Goal: Navigation & Orientation: Find specific page/section

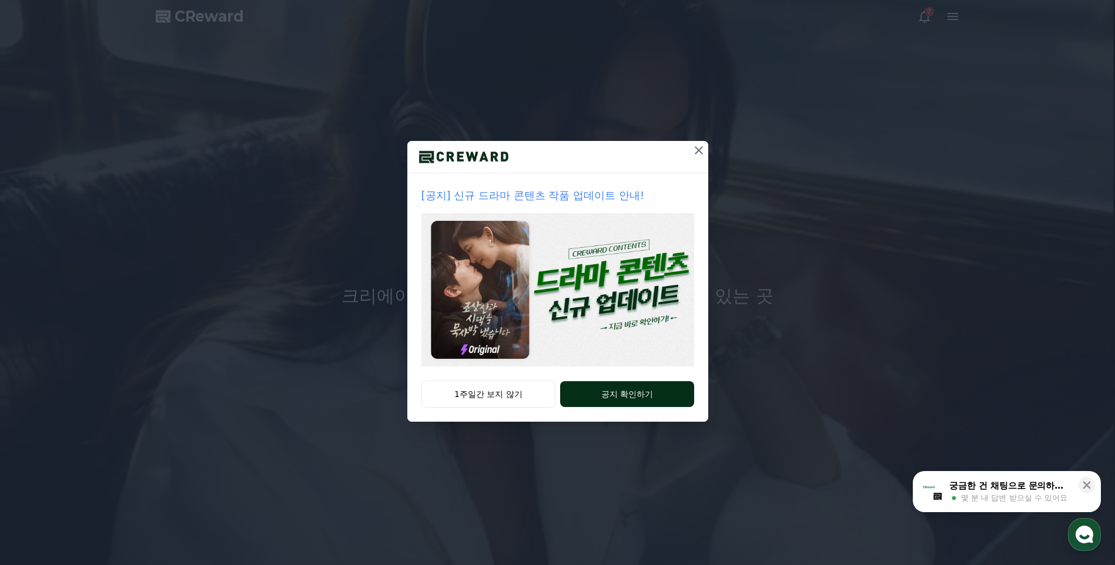
click at [597, 392] on button "공지 확인하기" at bounding box center [626, 394] width 133 height 26
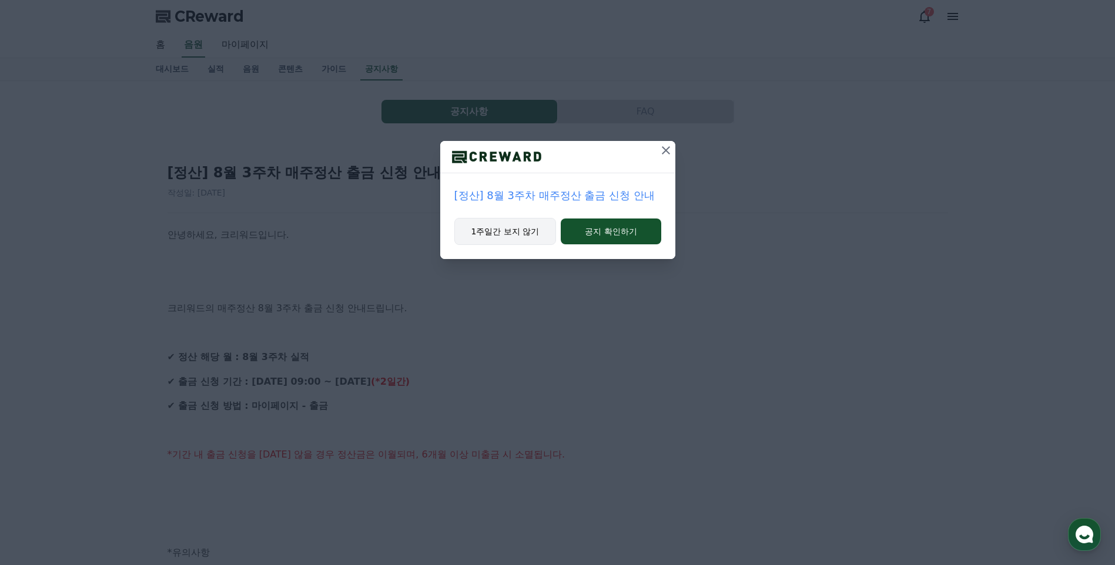
click at [514, 235] on button "1주일간 보지 않기" at bounding box center [505, 231] width 102 height 27
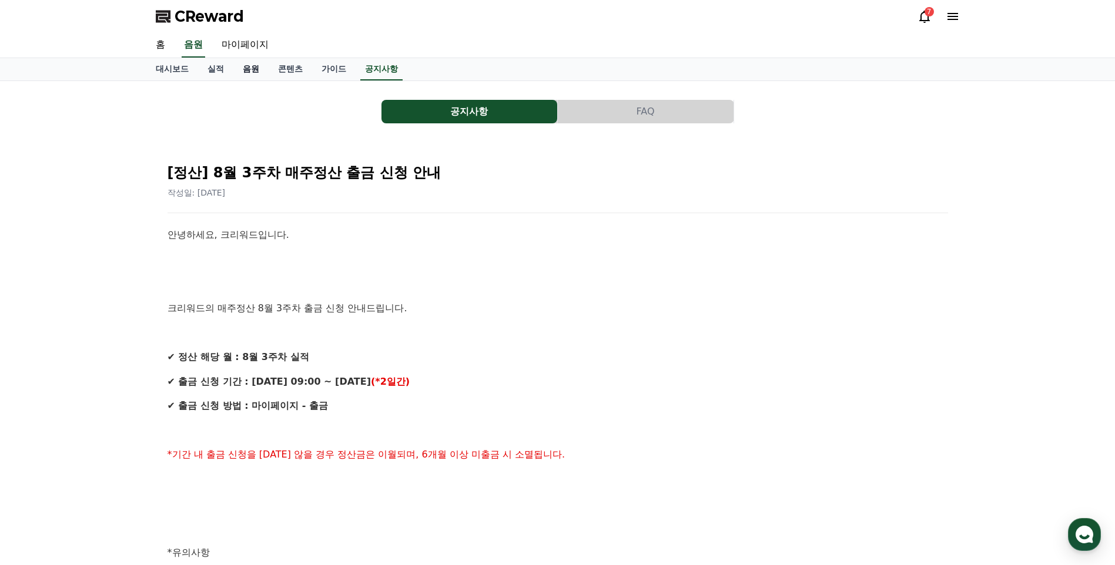
click at [259, 69] on link "음원" at bounding box center [250, 69] width 35 height 22
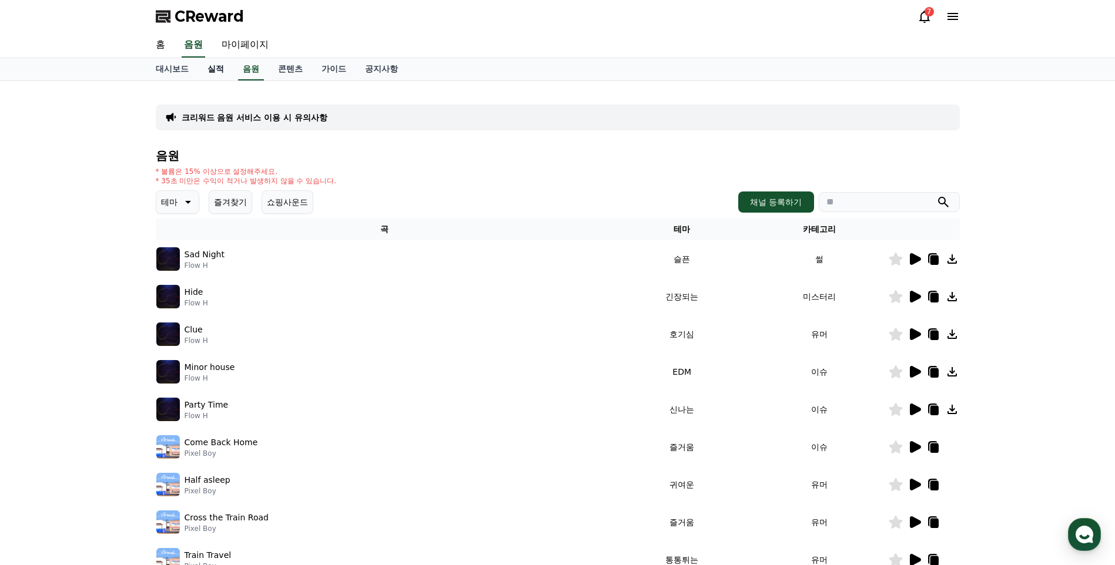
click at [212, 68] on link "실적" at bounding box center [215, 69] width 35 height 22
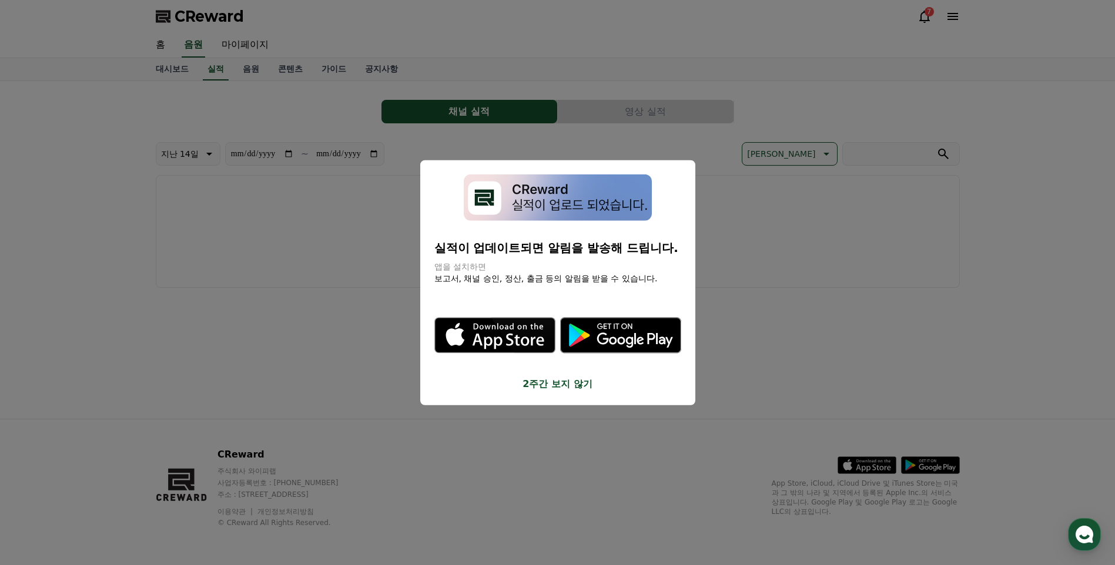
click at [274, 65] on button "close modal" at bounding box center [557, 282] width 1115 height 565
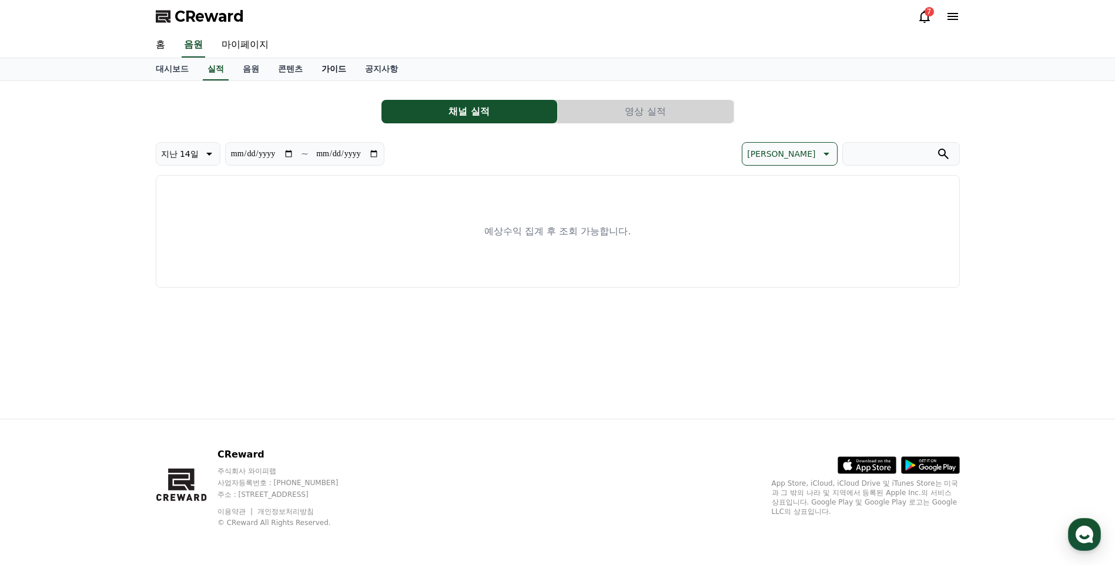
click at [330, 68] on link "가이드" at bounding box center [333, 69] width 43 height 22
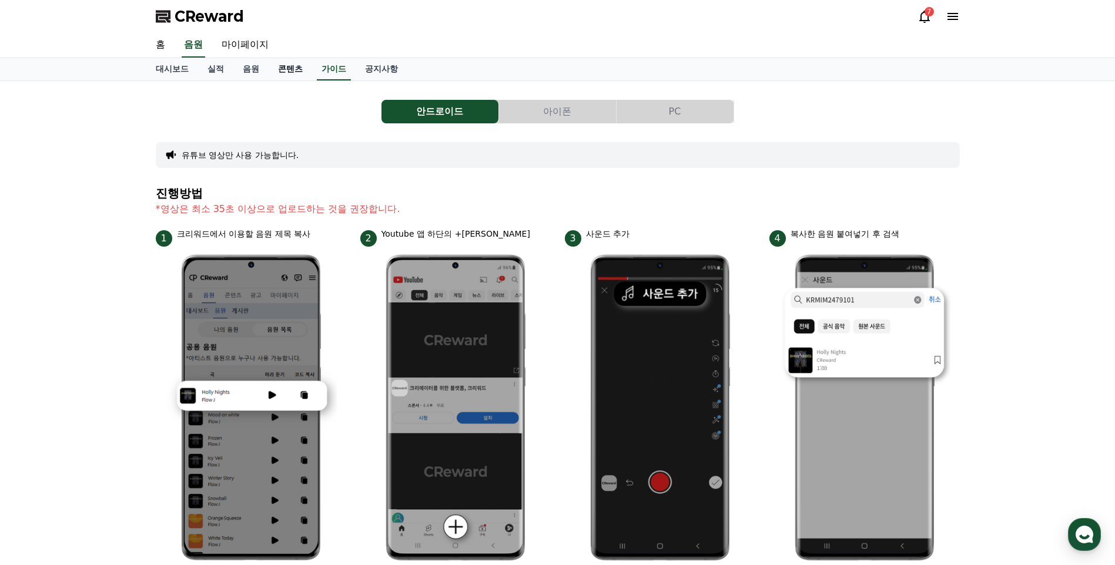
click at [285, 68] on link "콘텐츠" at bounding box center [290, 69] width 43 height 22
